Goal: Task Accomplishment & Management: Use online tool/utility

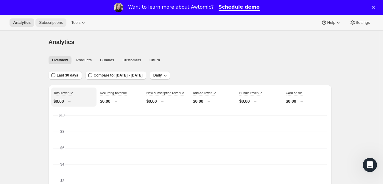
click at [50, 23] on span "Subscriptions" at bounding box center [51, 22] width 24 height 5
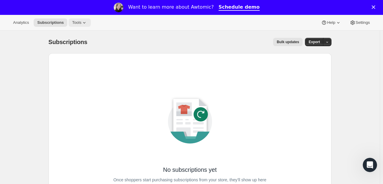
click at [73, 24] on span "Tools" at bounding box center [76, 22] width 9 height 5
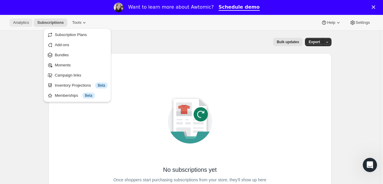
click at [26, 24] on span "Analytics" at bounding box center [21, 22] width 16 height 5
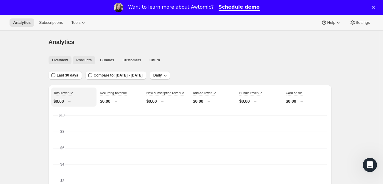
click at [82, 59] on span "Products" at bounding box center [83, 60] width 15 height 5
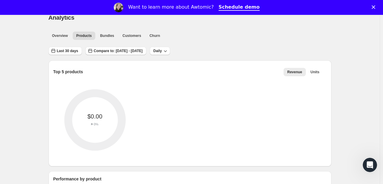
scroll to position [27, 0]
